Goal: Transaction & Acquisition: Purchase product/service

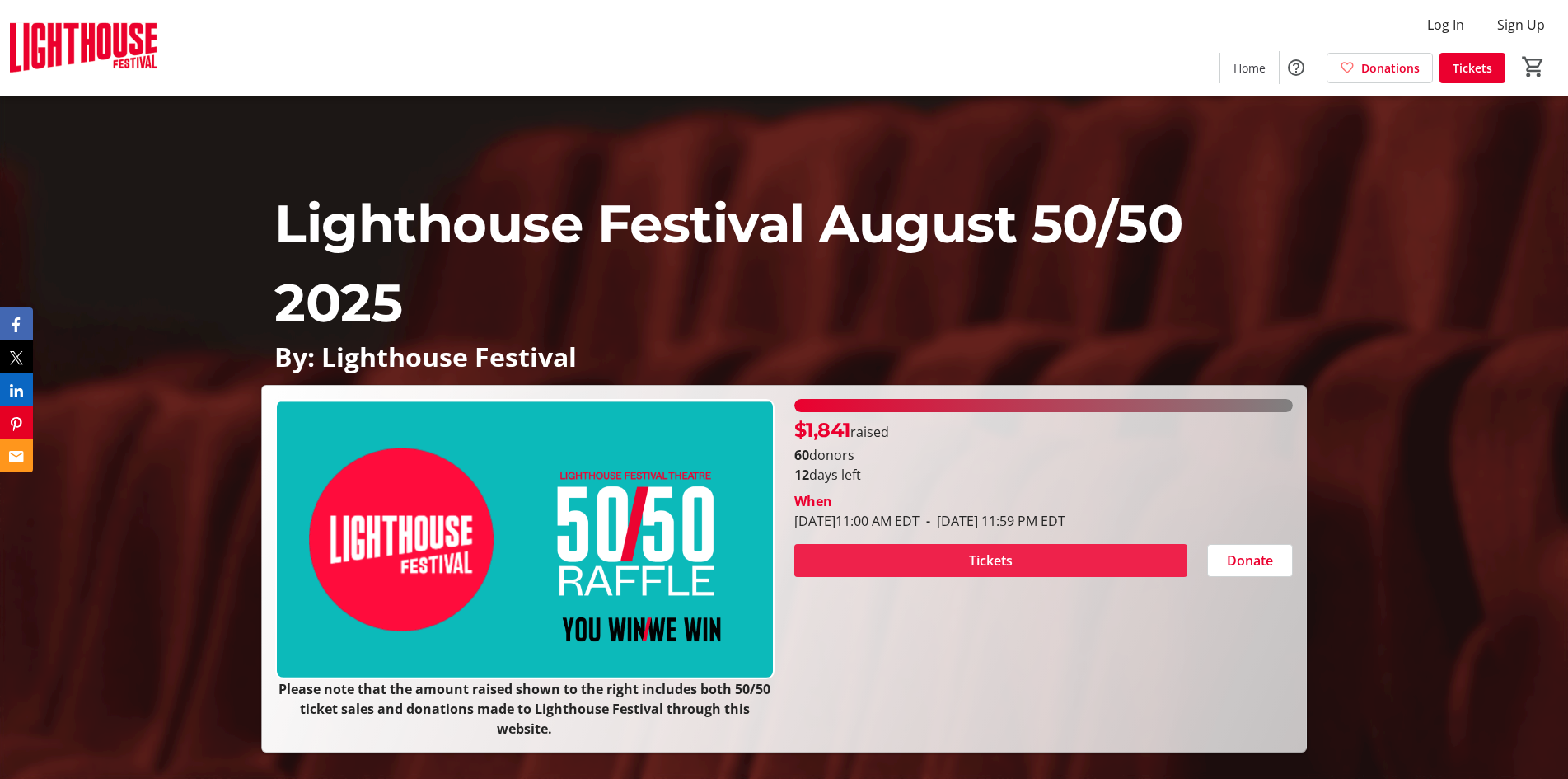
click at [974, 562] on span "Tickets" at bounding box center [991, 560] width 44 height 19
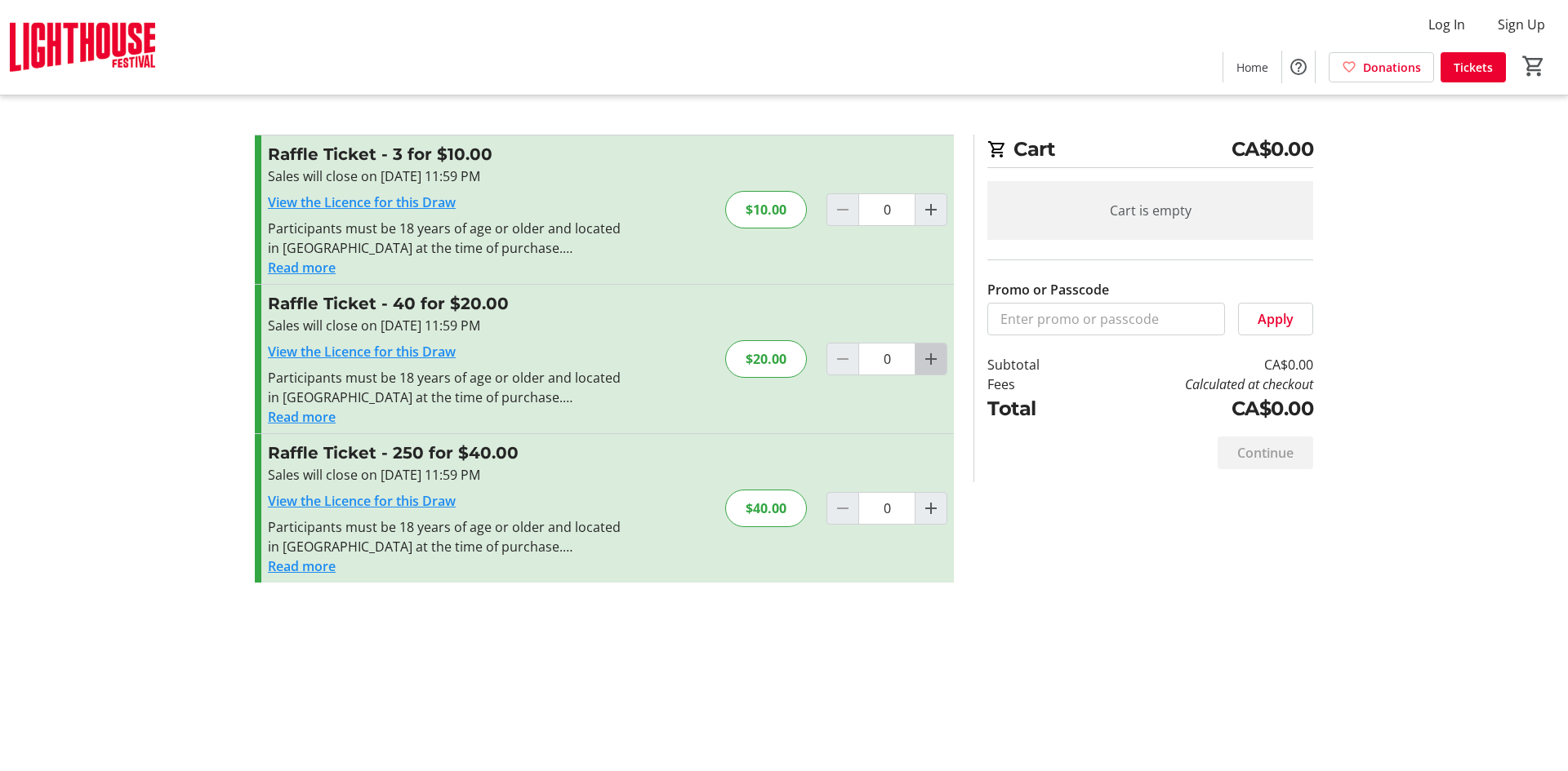
click at [929, 359] on mat-icon "Increment by one" at bounding box center [931, 358] width 19 height 19
type input "1"
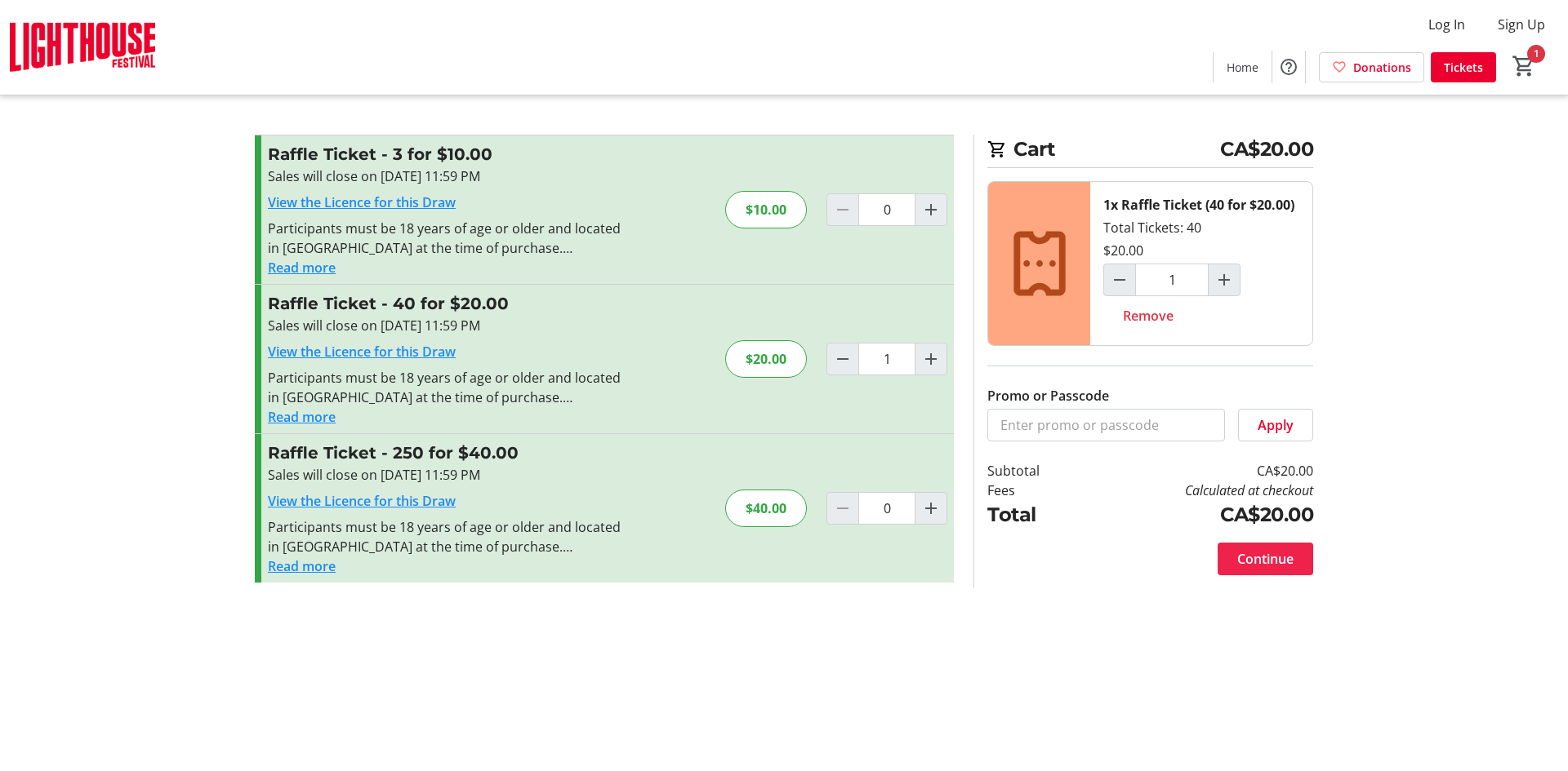
click at [1261, 553] on span "Continue" at bounding box center [1265, 558] width 56 height 19
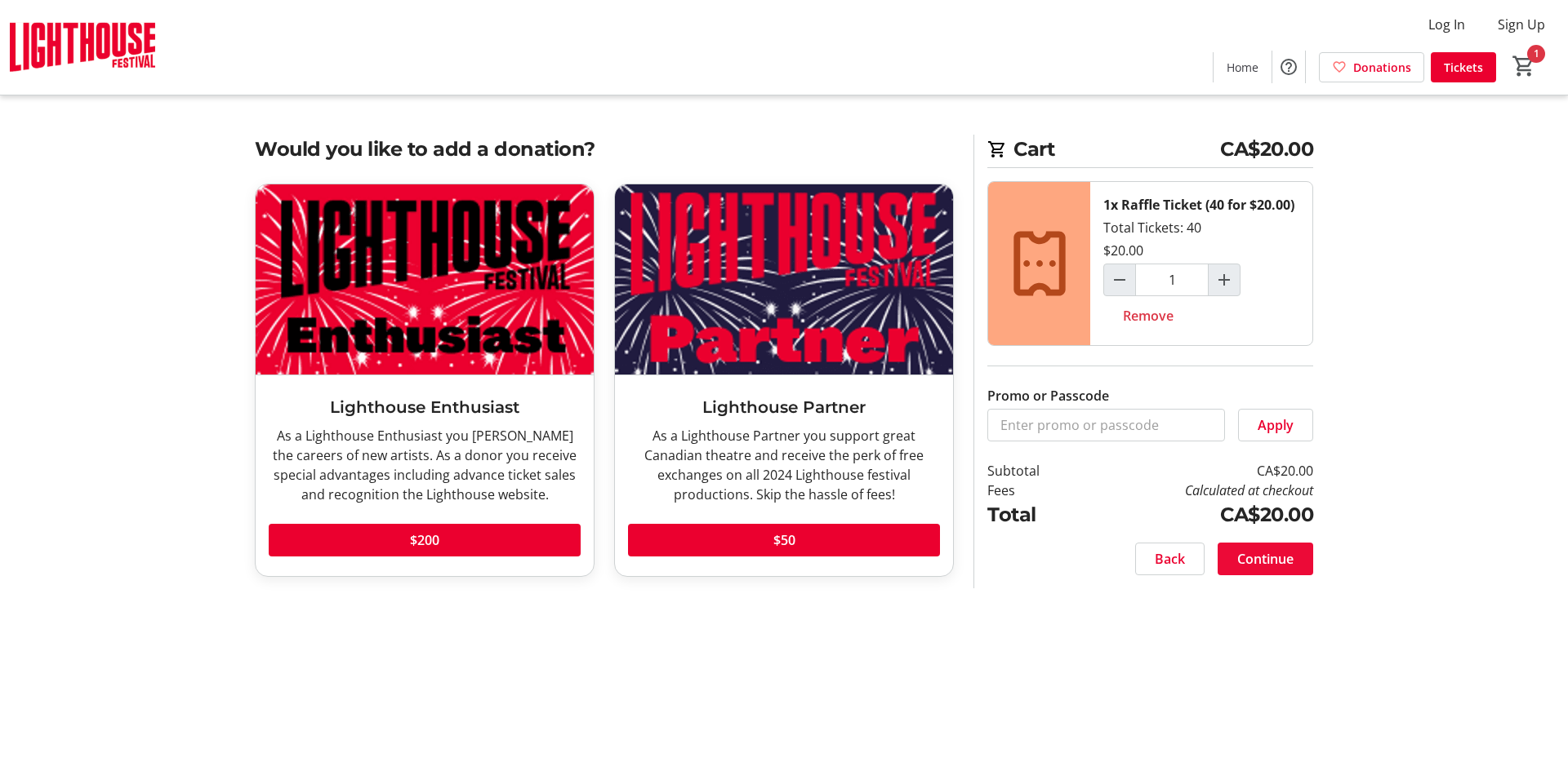
click at [1261, 558] on span "Continue" at bounding box center [1265, 558] width 56 height 19
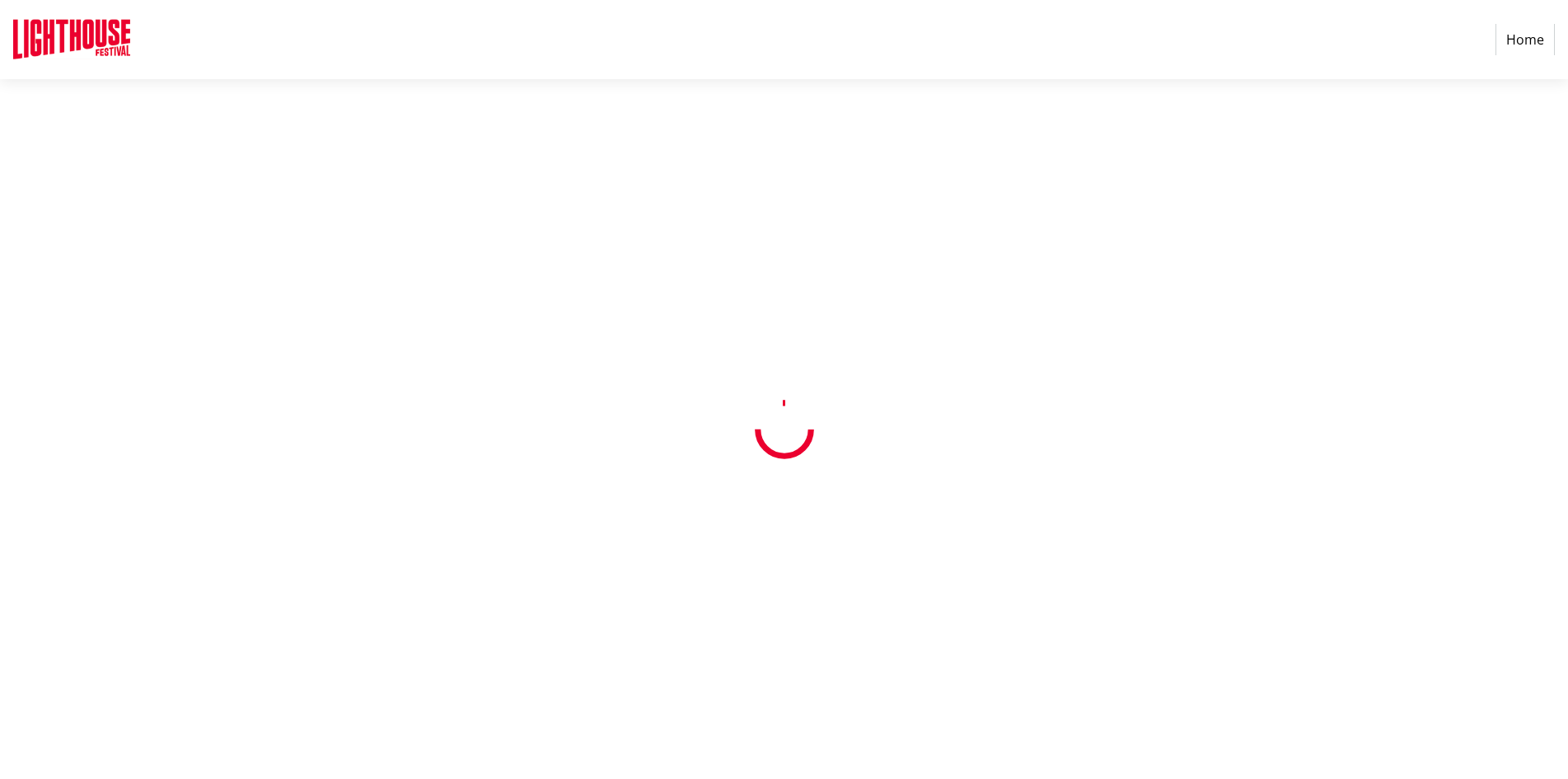
select select "CA"
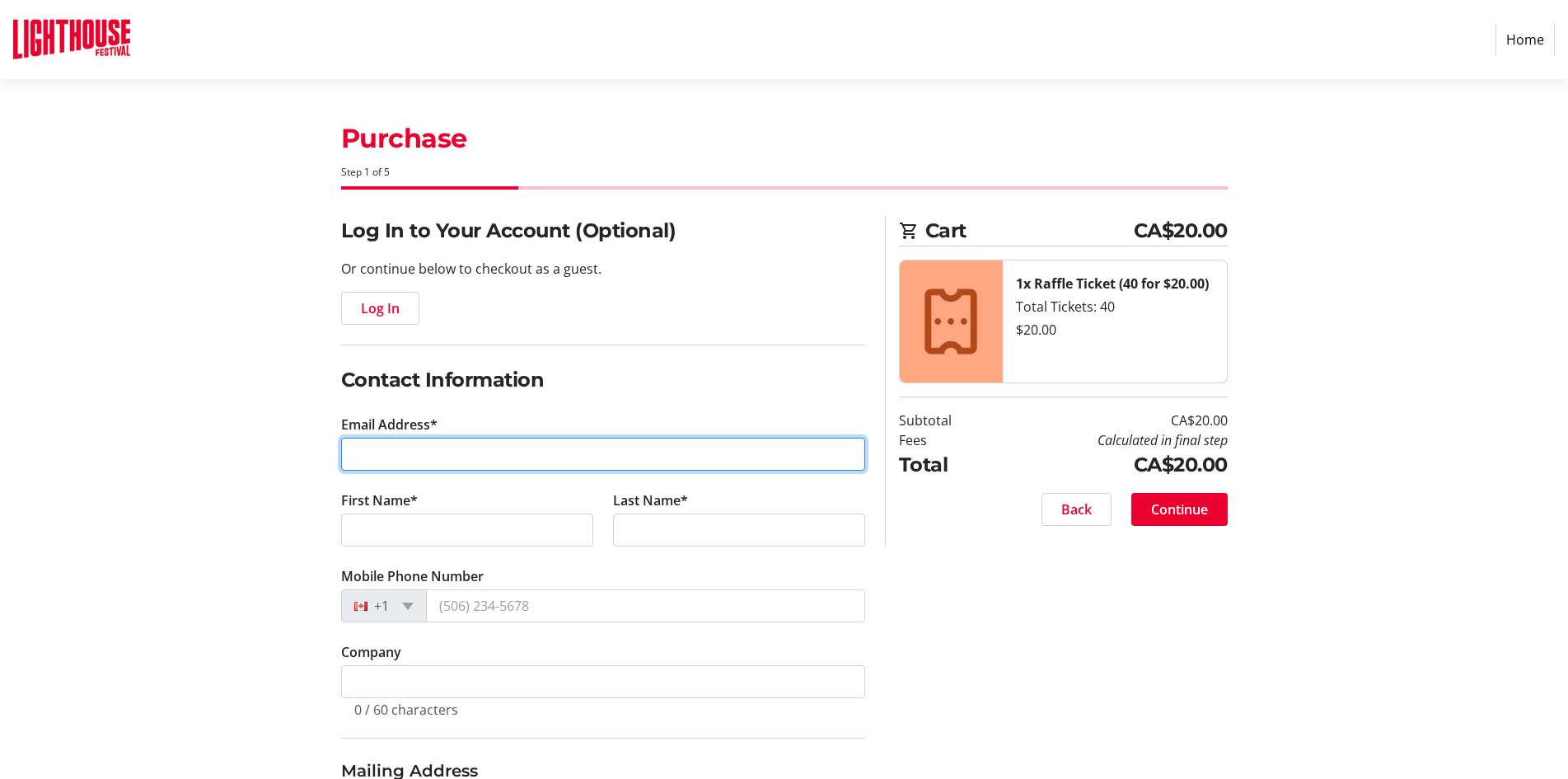
click at [390, 453] on input "Email Address*" at bounding box center [604, 454] width 524 height 33
drag, startPoint x: 400, startPoint y: 488, endPoint x: 622, endPoint y: 818, distance: 397.7
click at [622, 778] on html "Home Purchase Step 1 of 5 Cart CA$20.00 1x Raffle Ticket (40 for $20.00) Total …" at bounding box center [784, 610] width 1568 height 1220
type input "[EMAIL_ADDRESS][DOMAIN_NAME]"
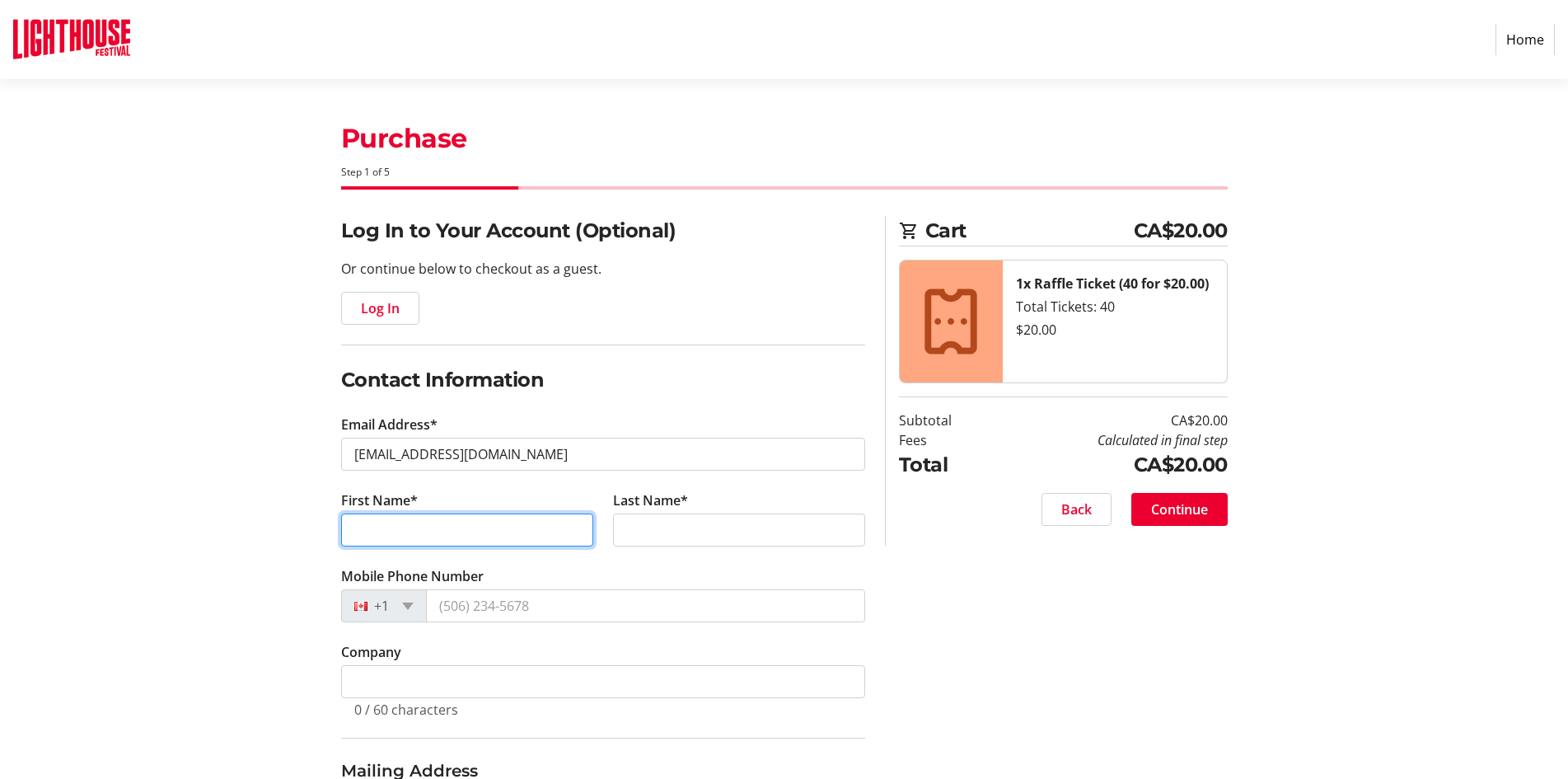
click at [356, 528] on input "First Name*" at bounding box center [467, 529] width 252 height 33
type input "[PERSON_NAME]"
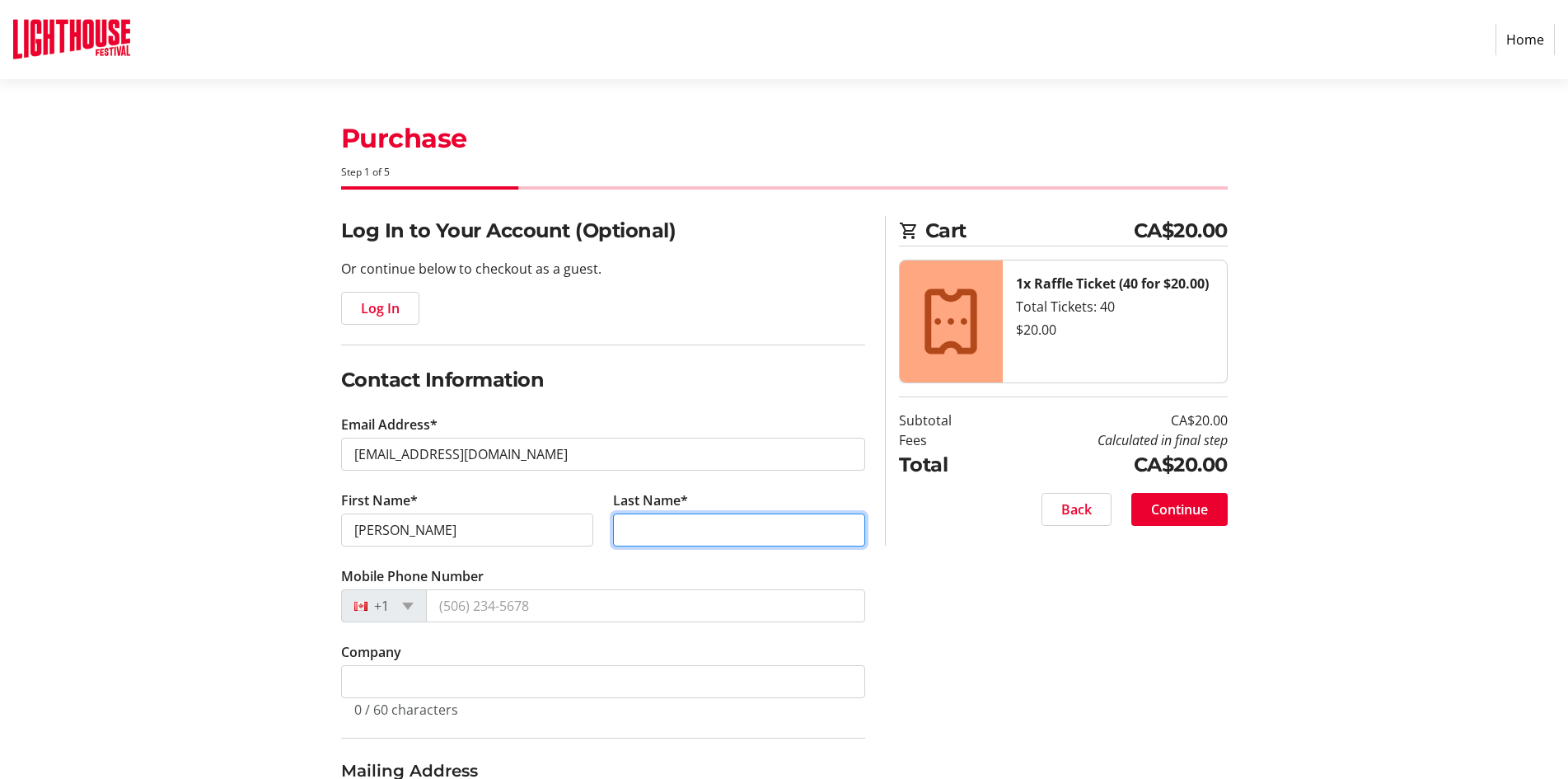
click at [661, 524] on input "Last Name*" at bounding box center [739, 529] width 252 height 33
type input "[PERSON_NAME]"
click at [467, 593] on tr-form-field "Mobile Phone Number +1" at bounding box center [604, 605] width 524 height 76
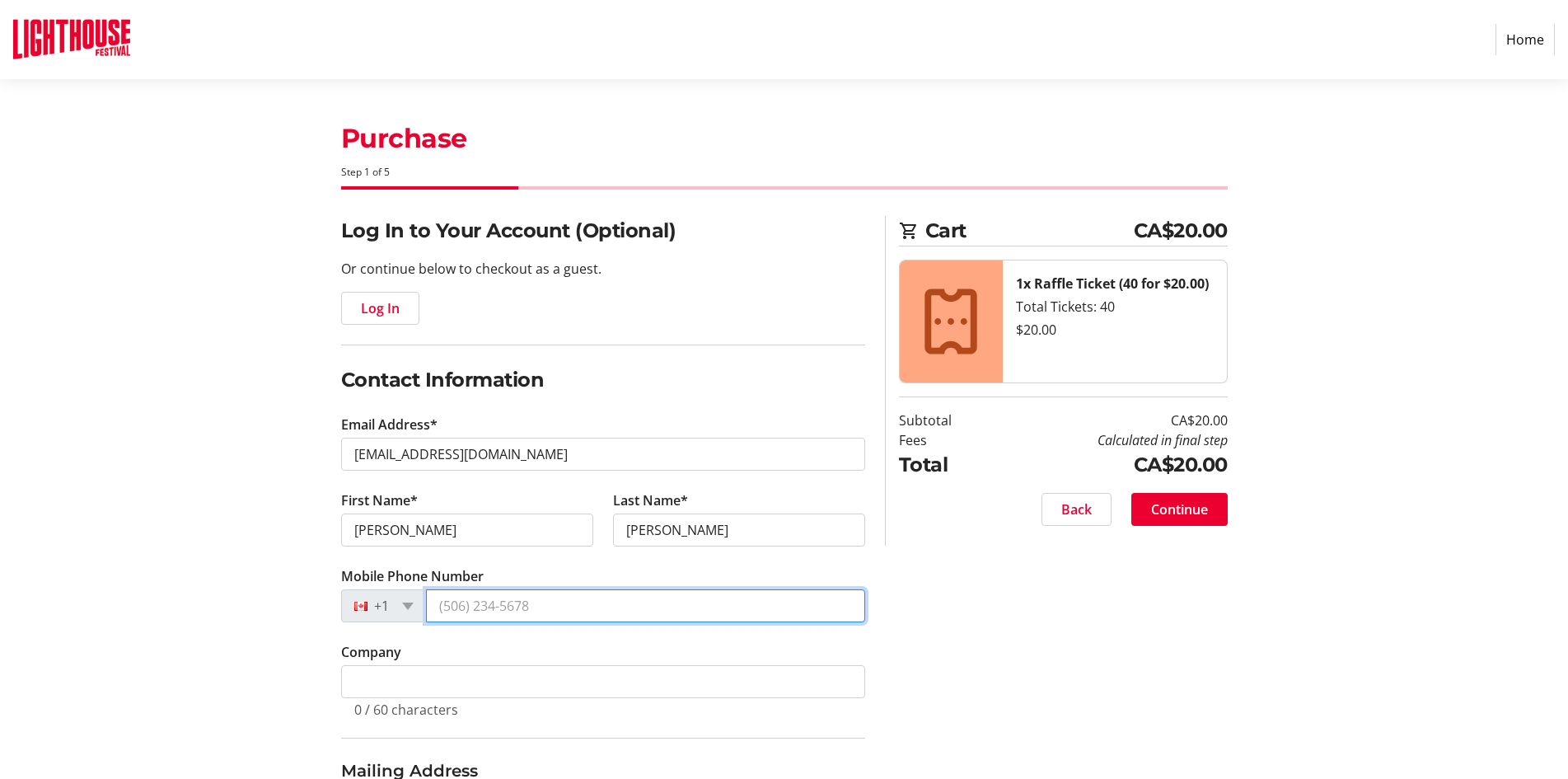
click at [471, 607] on input "Mobile Phone Number" at bounding box center [646, 606] width 440 height 33
type input "[PHONE_NUMBER]"
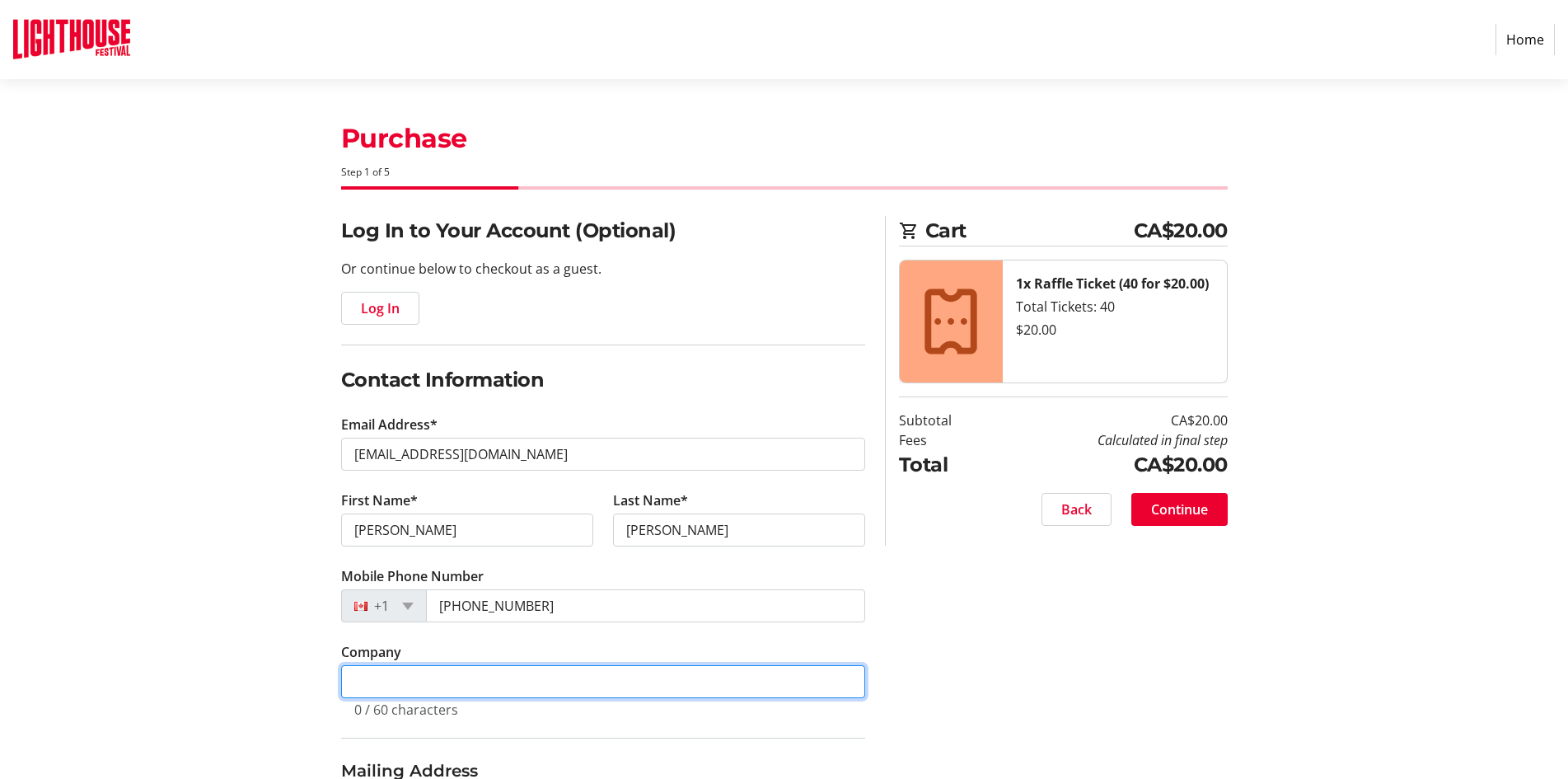
click at [385, 682] on input "Company" at bounding box center [604, 682] width 524 height 33
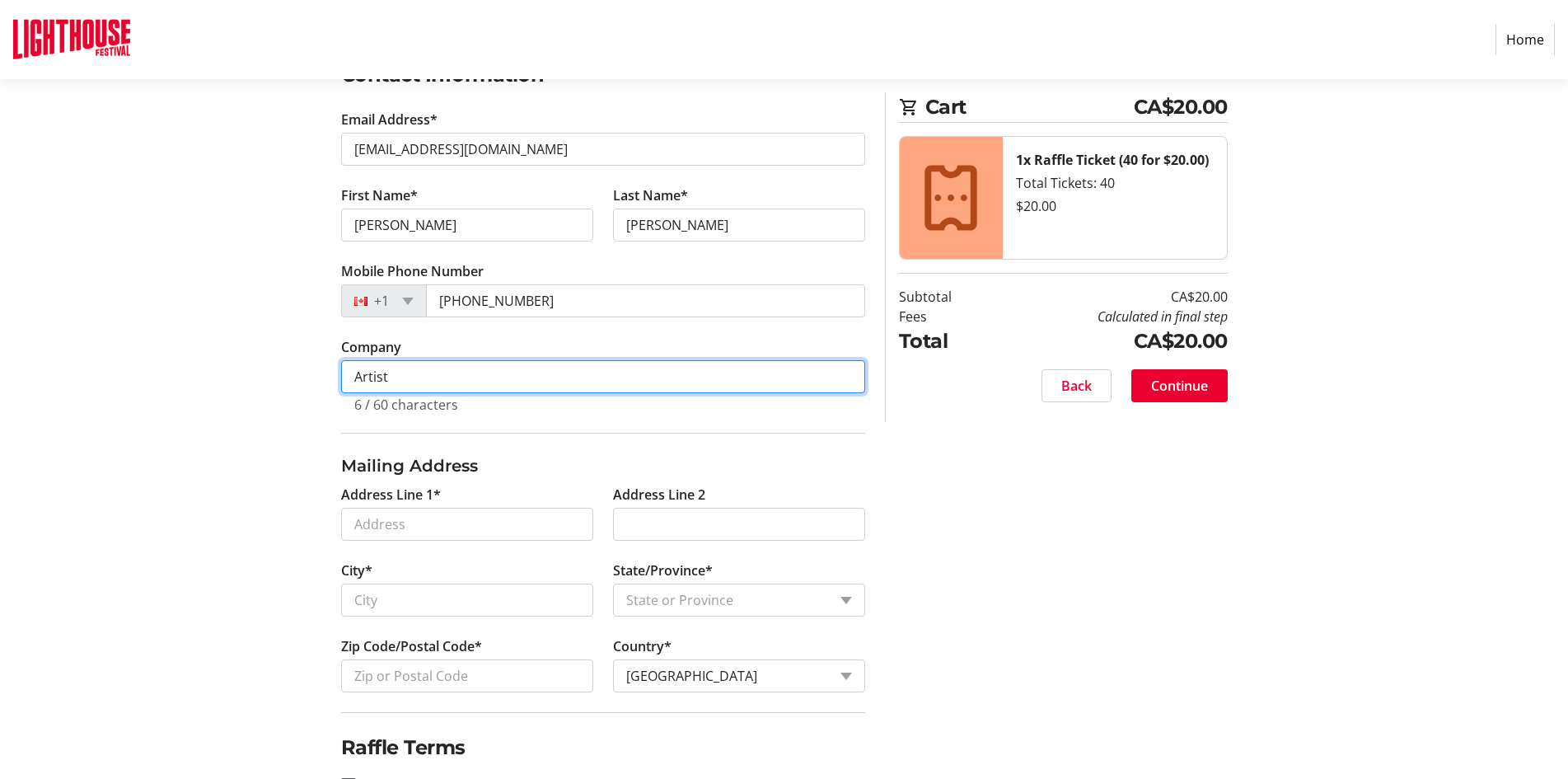
scroll to position [335, 0]
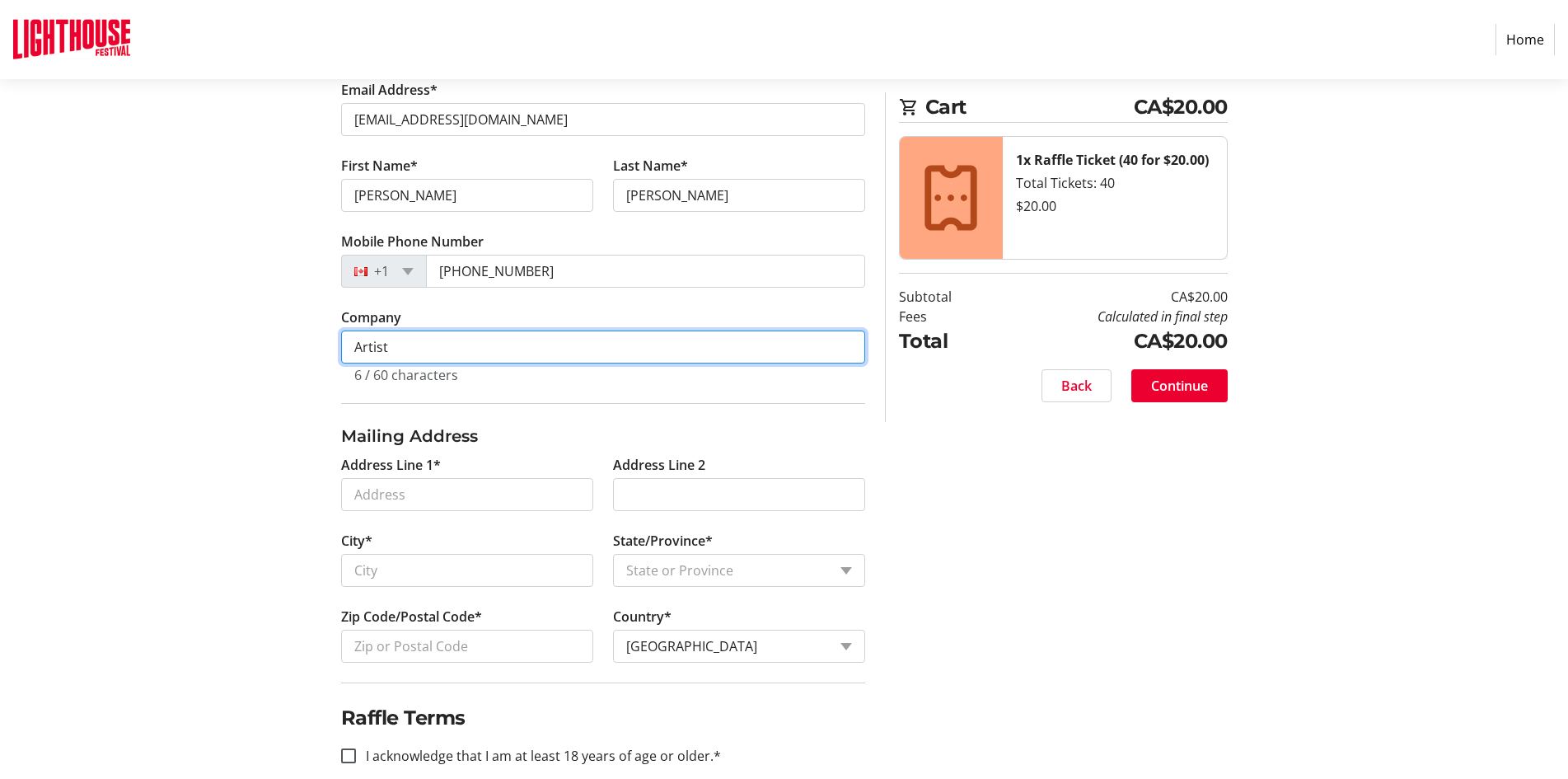
type input "Artist"
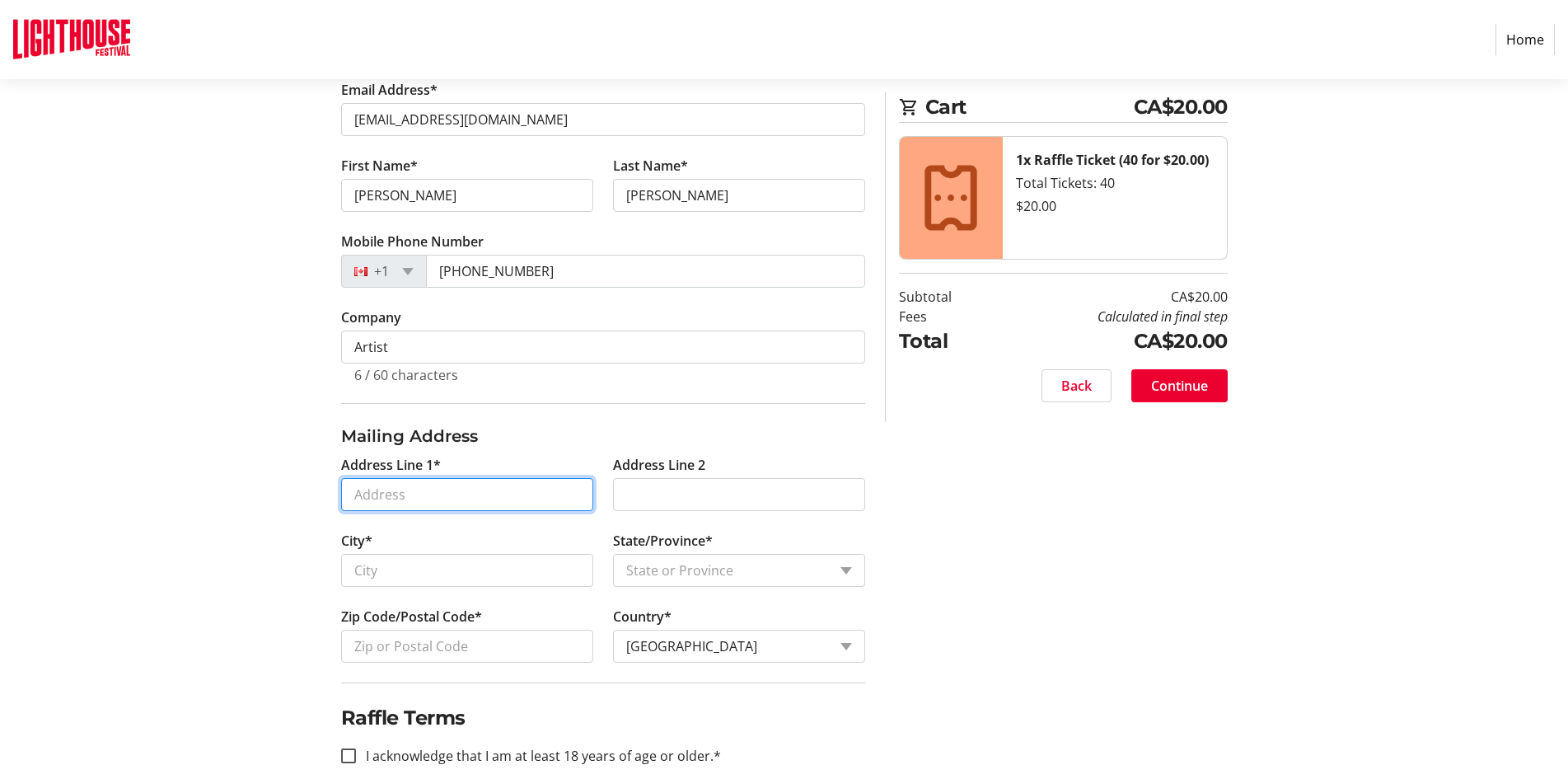
click at [381, 494] on input "Address Line 1*" at bounding box center [467, 494] width 252 height 33
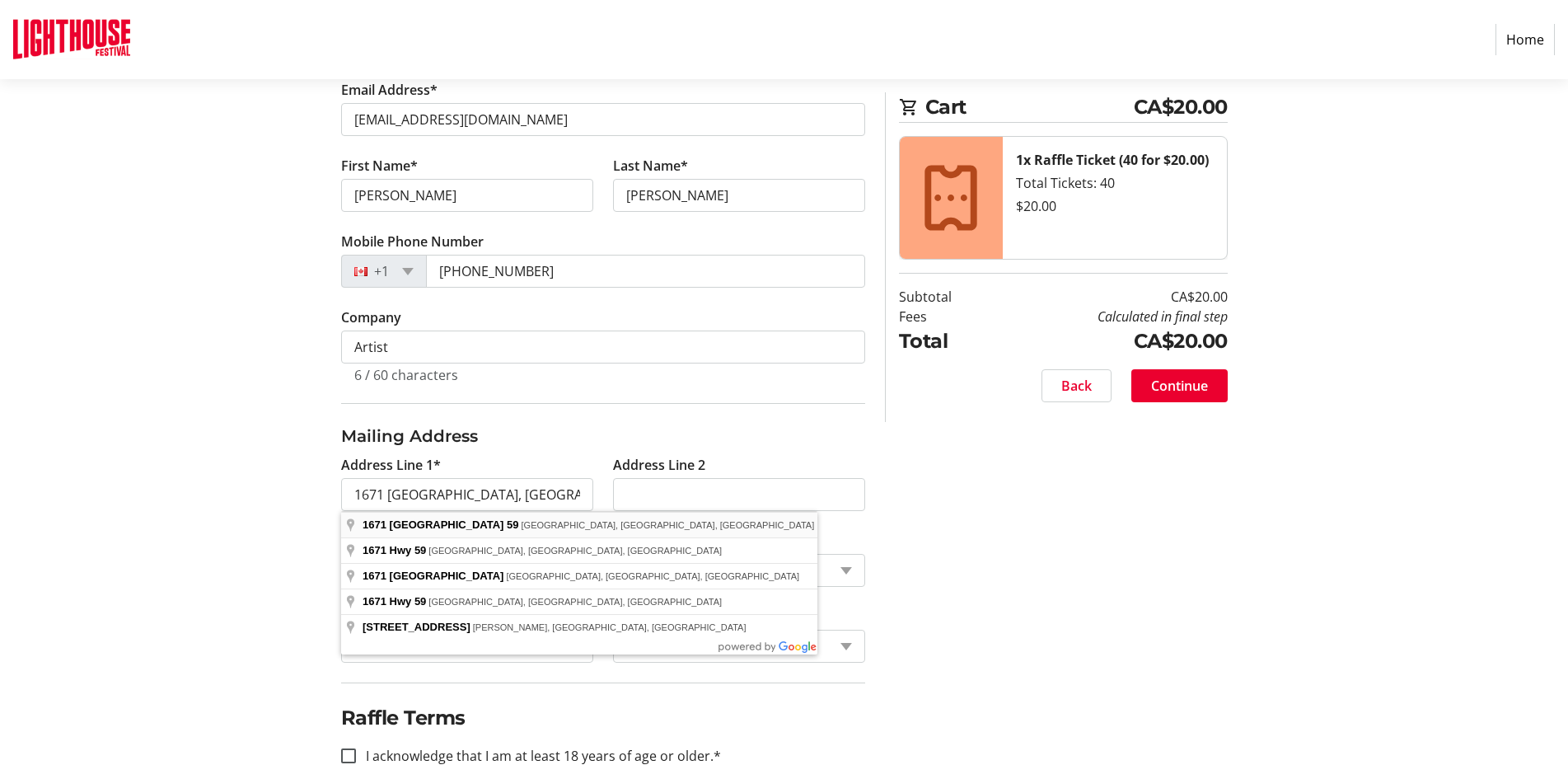
type input "1671 Norfolk County Highway 59"
type input "Port Rowan"
select select "ON"
type input "N0E 1M0"
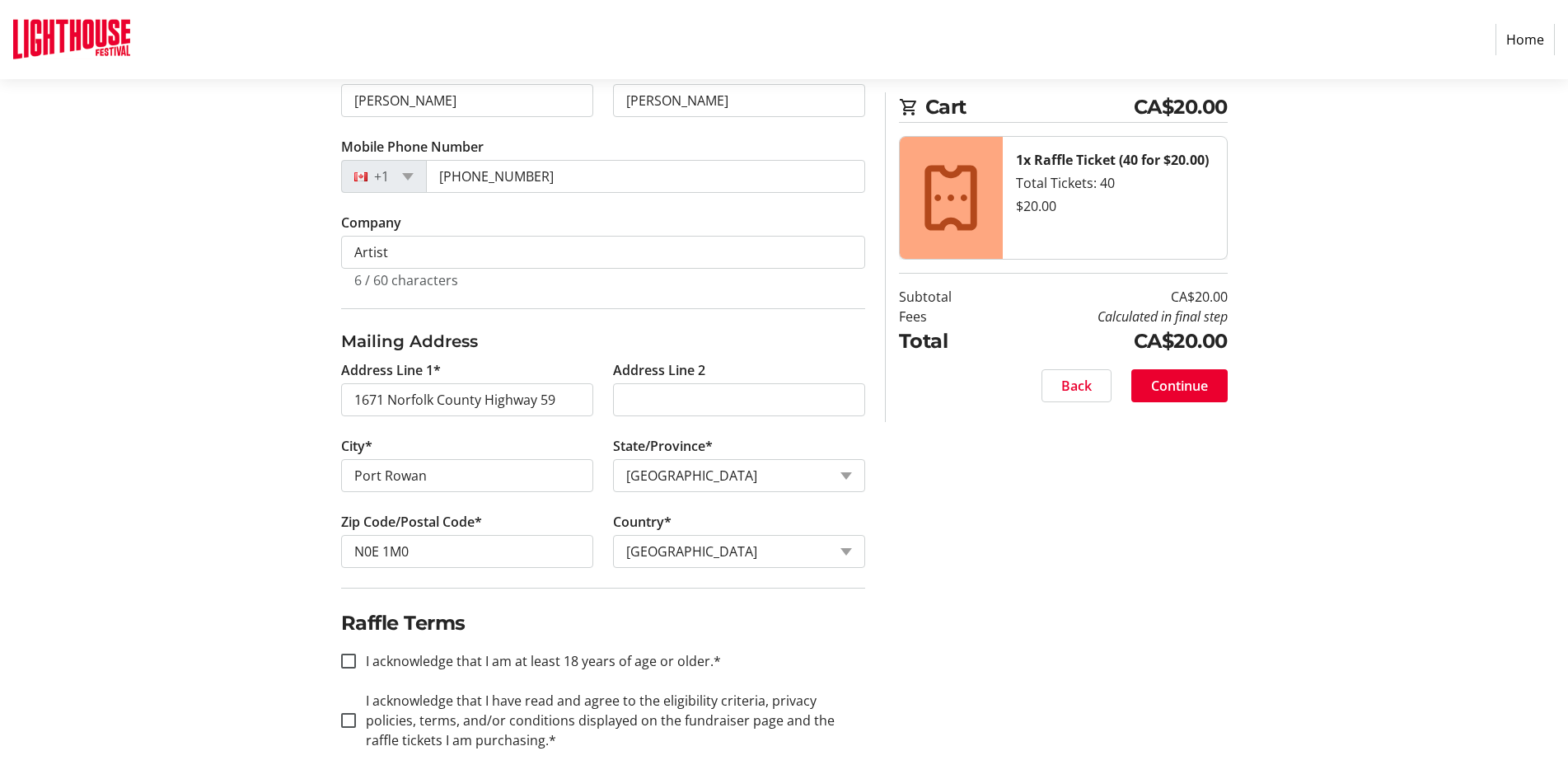
scroll to position [441, 0]
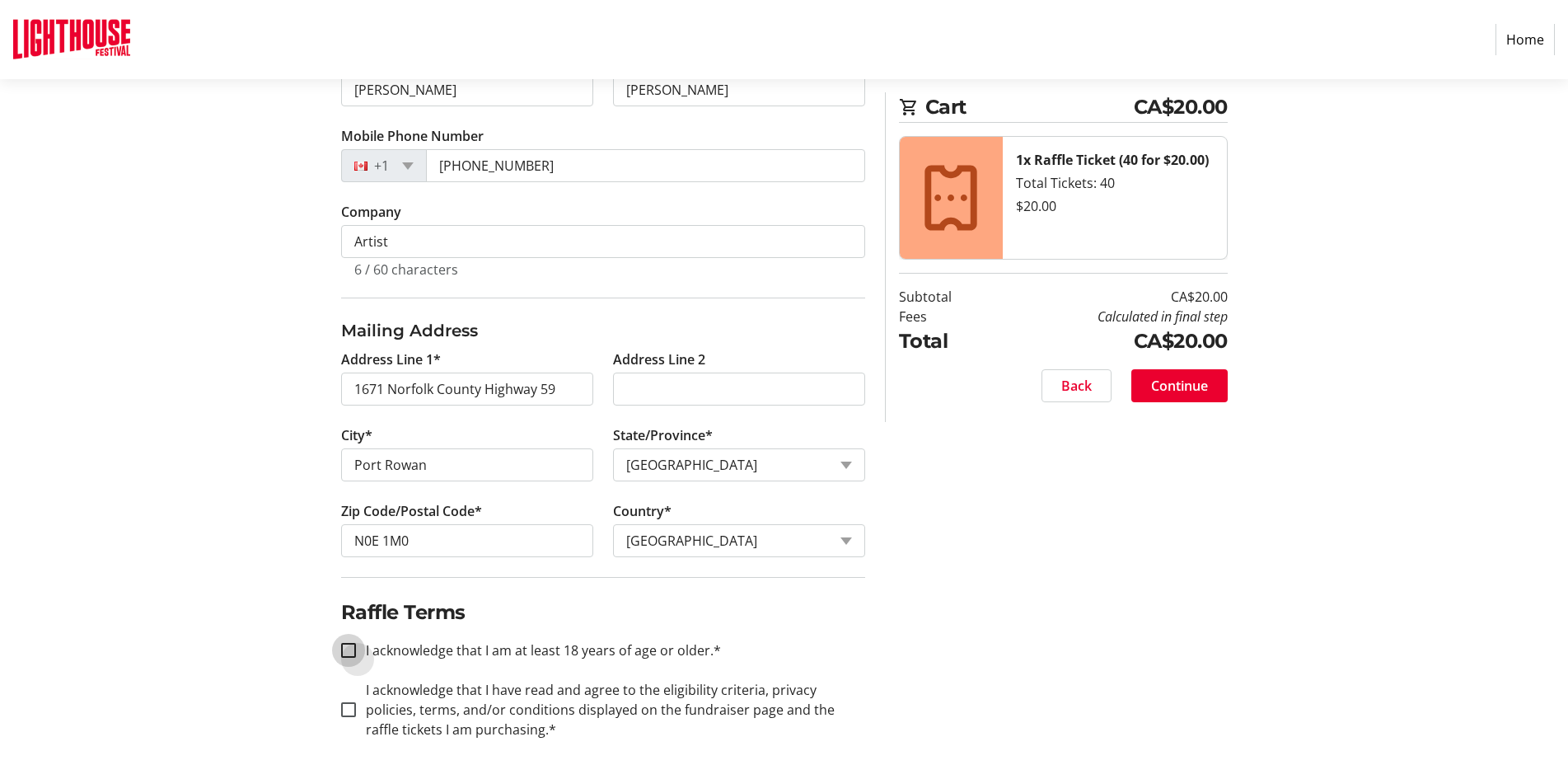
click at [348, 652] on input "I acknowledge that I am at least 18 years of age or older.*" at bounding box center [349, 650] width 15 height 15
checkbox input "true"
click at [351, 711] on input "I acknowledge that I have read and agree to the eligibility criteria, privacy p…" at bounding box center [349, 710] width 15 height 15
checkbox input "true"
click at [1177, 386] on span "Continue" at bounding box center [1179, 385] width 57 height 19
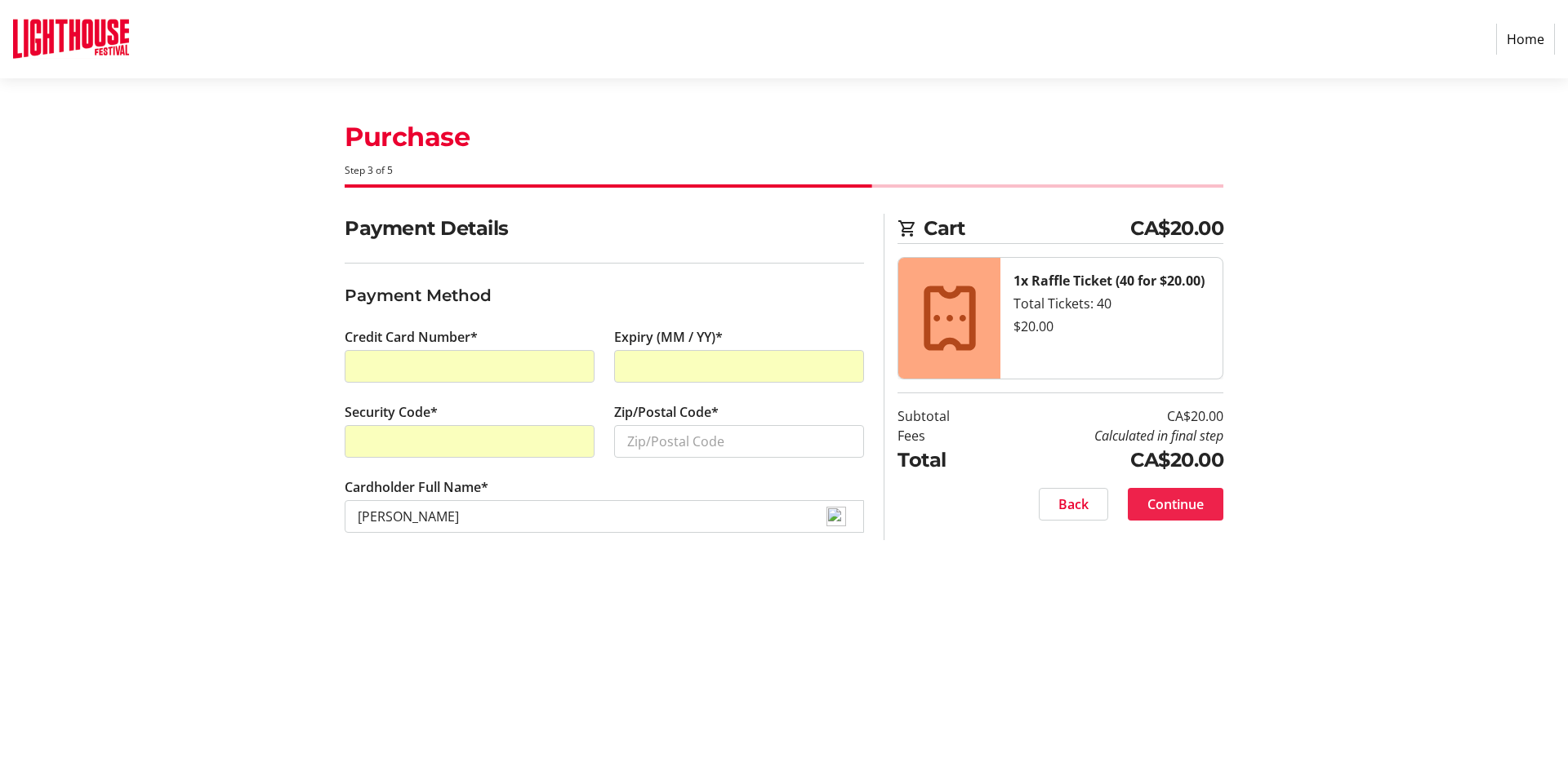
click at [1168, 501] on span "Continue" at bounding box center [1175, 504] width 56 height 19
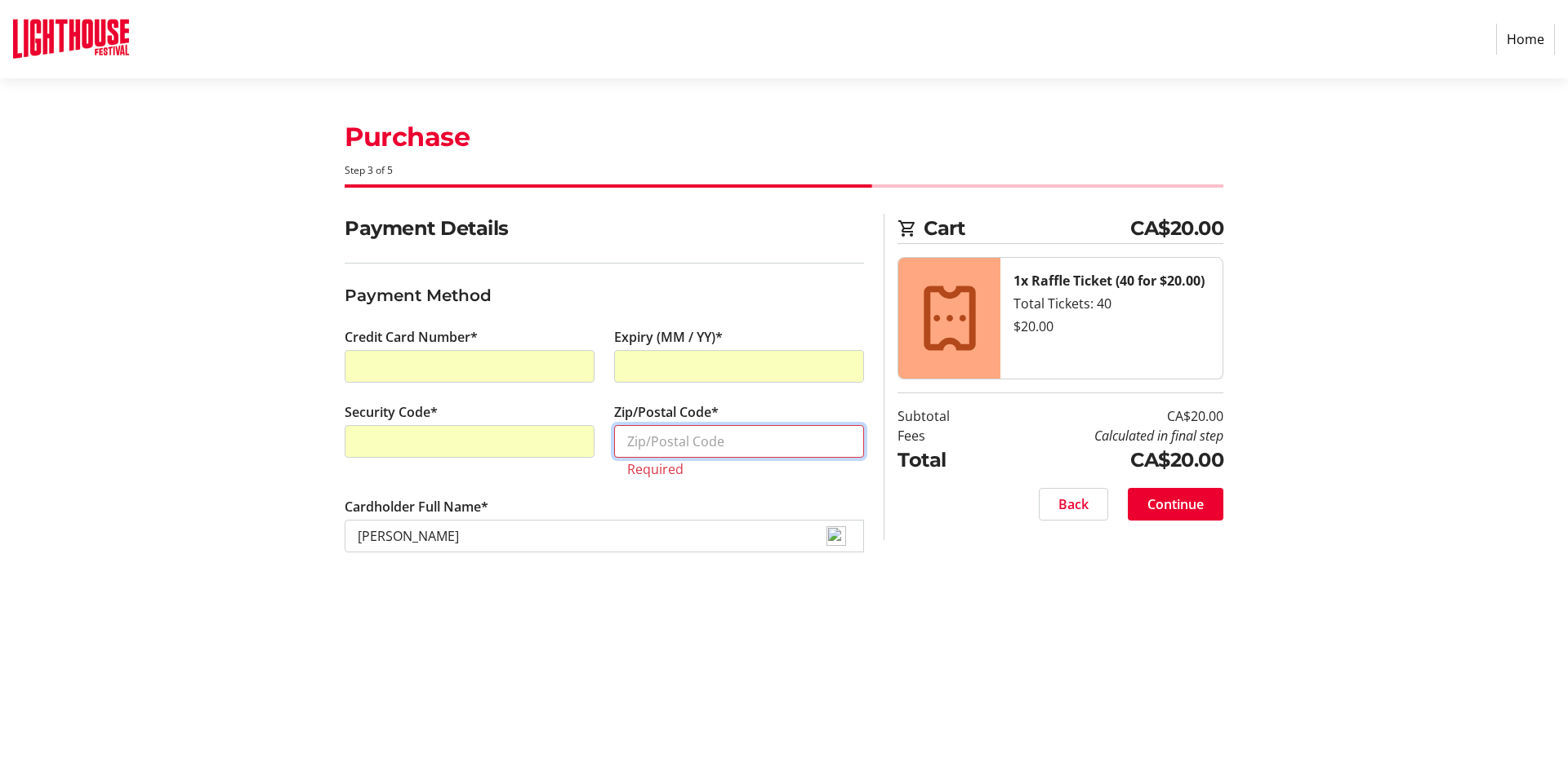
click at [674, 441] on input "Zip/Postal Code*" at bounding box center [739, 441] width 250 height 33
type input "N0E 1M0"
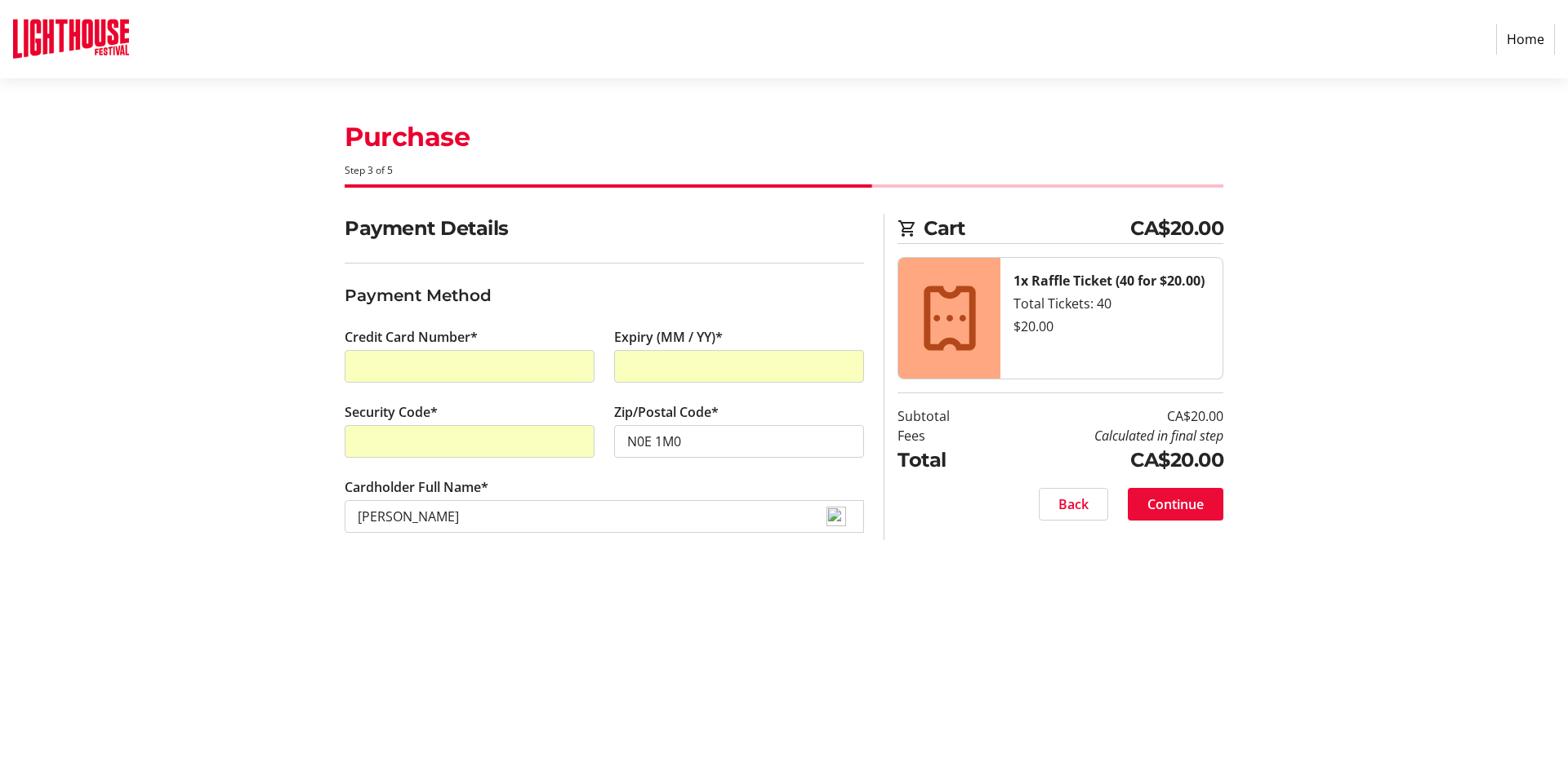
click at [1174, 501] on span "Continue" at bounding box center [1175, 504] width 56 height 19
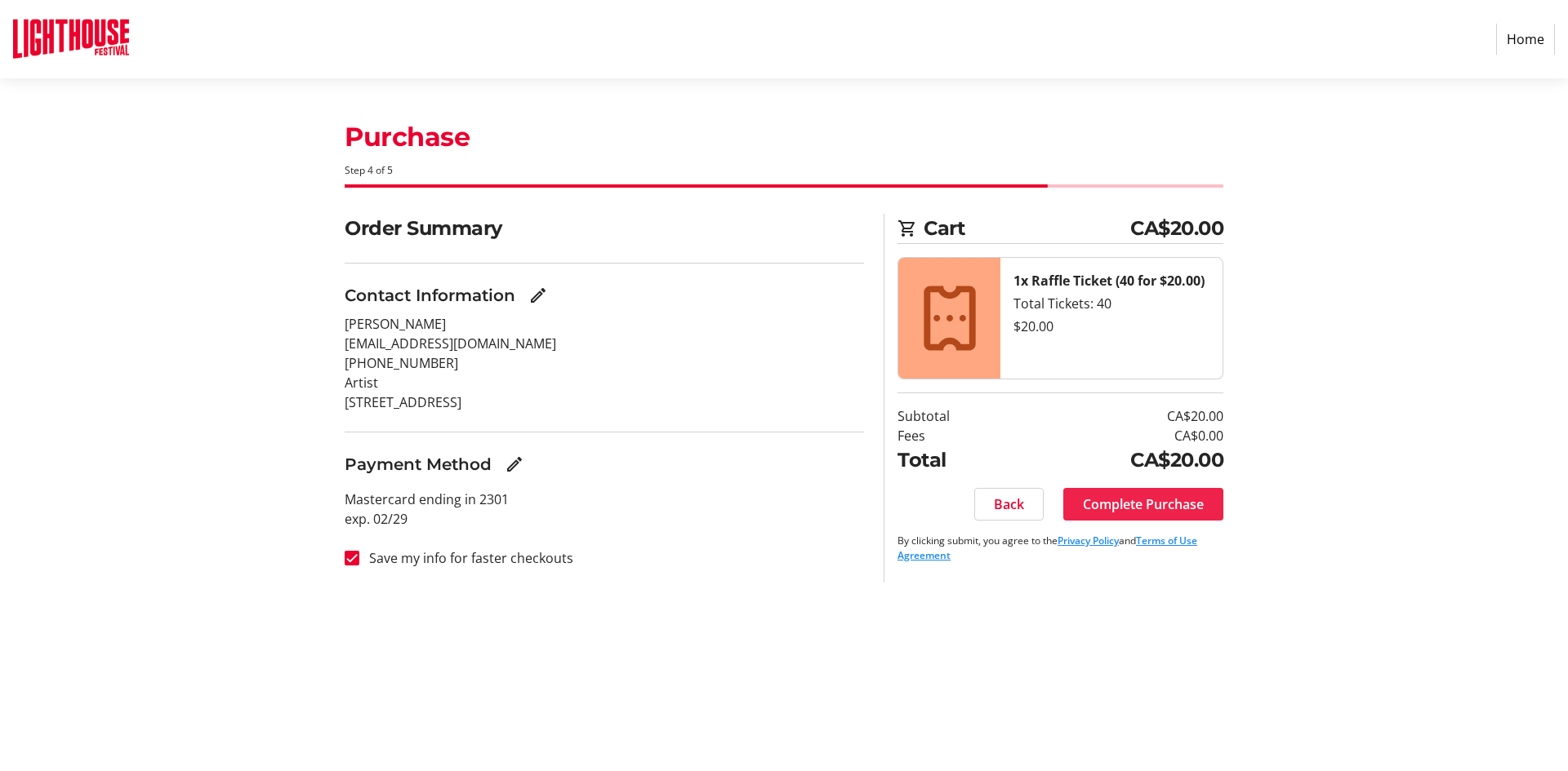
click at [1178, 504] on span "Complete Purchase" at bounding box center [1143, 504] width 121 height 19
